Goal: Find specific page/section: Find specific page/section

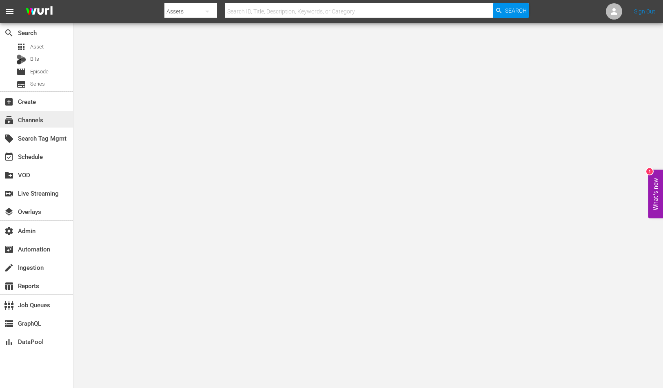
click at [45, 123] on div "subscriptions Channels" at bounding box center [36, 119] width 73 height 16
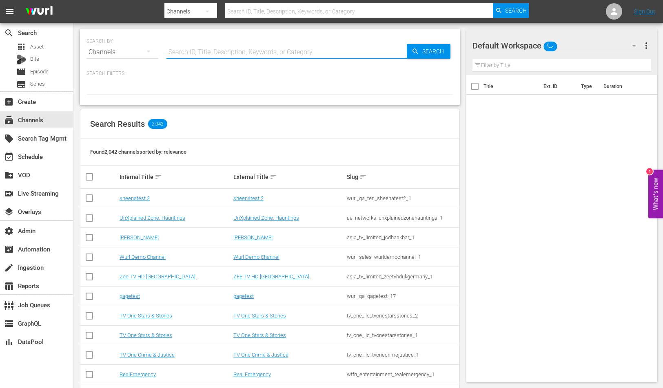
click at [225, 53] on input "text" at bounding box center [286, 52] width 240 height 20
paste input "bloomberg_bloombergtv_4"
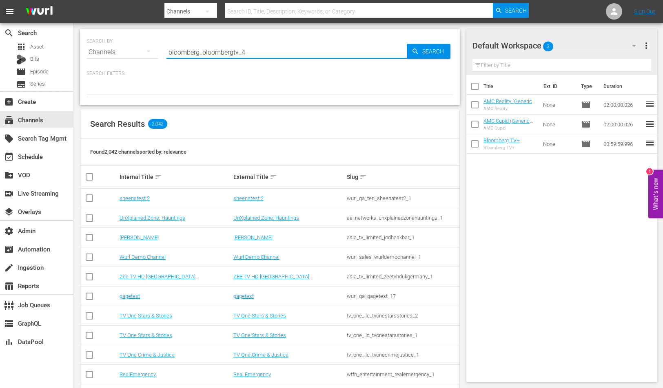
type input "bloomberg_bloombergtv_4"
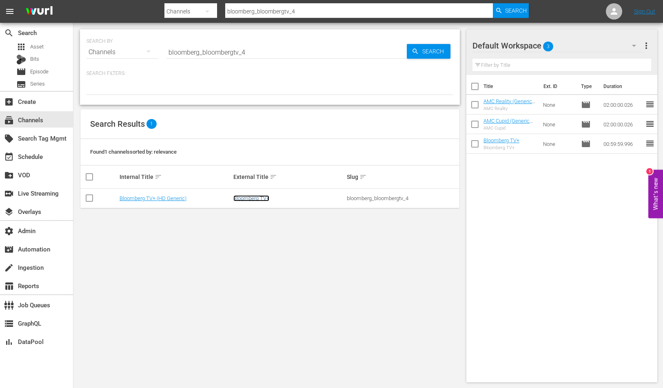
click at [249, 198] on link "Bloomberg TV+" at bounding box center [251, 198] width 36 height 6
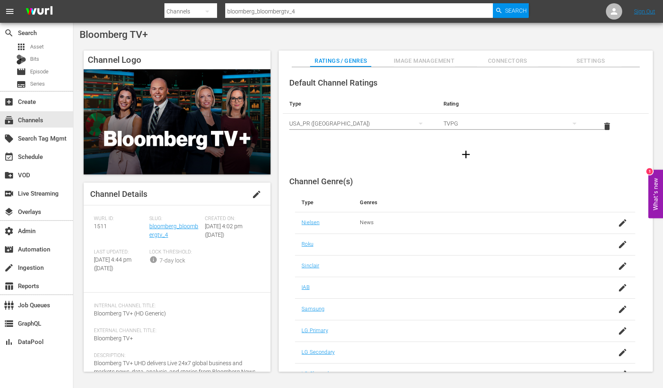
click at [98, 225] on span "1511" at bounding box center [100, 226] width 13 height 7
copy span "1511"
click at [263, 13] on input "bloomberg_bloombergtv_4" at bounding box center [358, 12] width 267 height 20
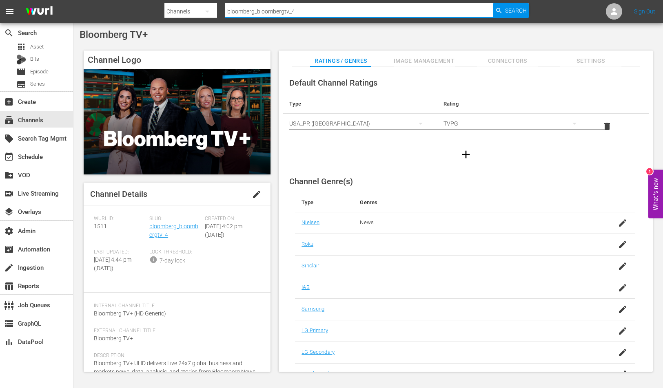
paste input "11"
type input "bloomberg_bloombergtv_11"
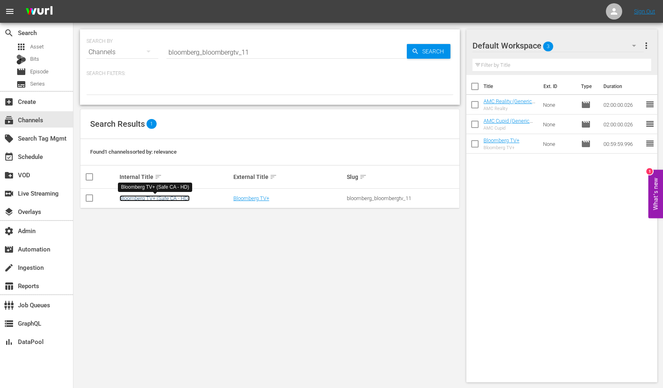
click at [180, 197] on link "Bloomberg TV+ (Safe CA - HD)" at bounding box center [154, 198] width 70 height 6
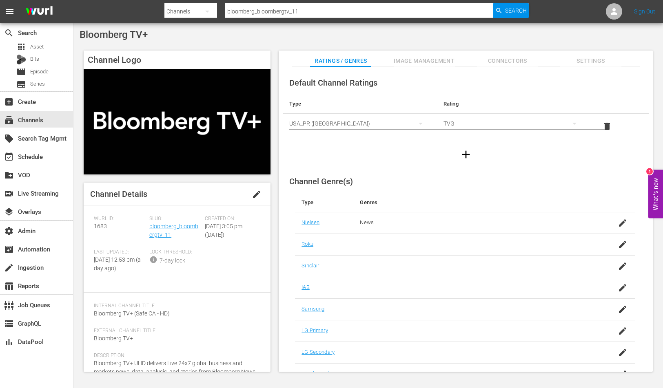
click at [97, 228] on span "1683" at bounding box center [100, 226] width 13 height 7
copy span "1683"
click at [257, 13] on input "bloomberg_bloombergtv_11" at bounding box center [358, 12] width 267 height 20
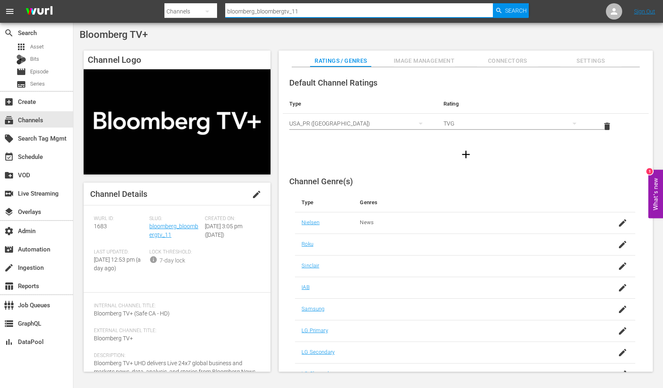
click at [257, 13] on input "bloomberg_bloombergtv_11" at bounding box center [358, 12] width 267 height 20
paste input "originals_5"
type input "bloomberg_bloombergoriginals_5"
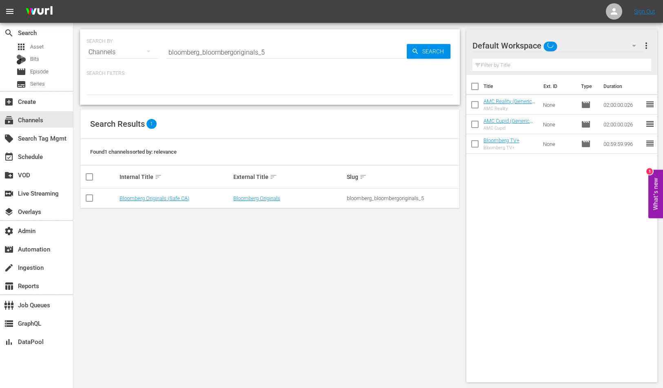
click at [252, 202] on td "Bloomberg Originals" at bounding box center [289, 199] width 114 height 20
click at [250, 199] on link "Bloomberg Originals" at bounding box center [256, 198] width 47 height 6
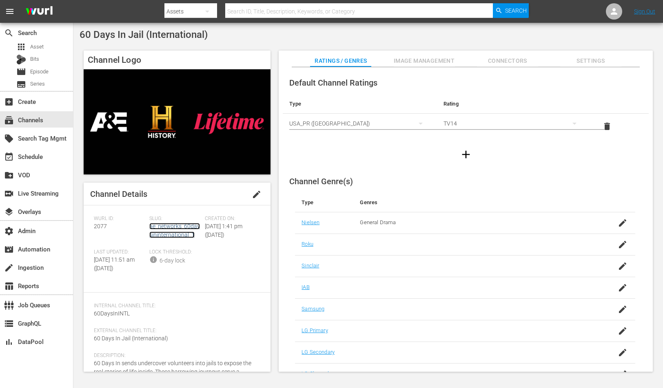
click at [164, 234] on link "ae_networks_60daysininternational_1" at bounding box center [174, 230] width 51 height 15
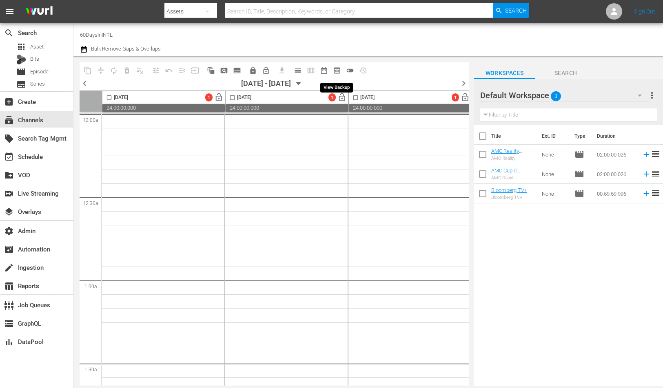
click at [334, 72] on span "preview_outlined" at bounding box center [337, 70] width 8 height 8
